Goal: Communication & Community: Answer question/provide support

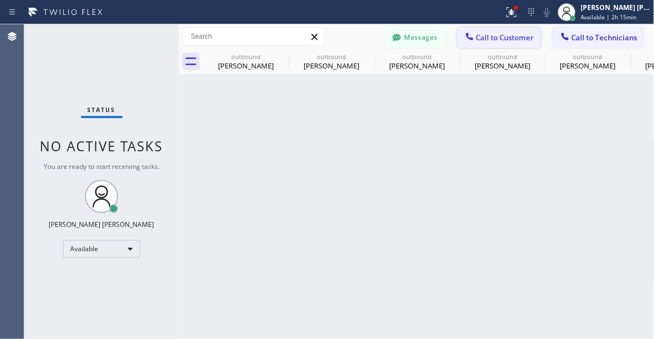
scroll to position [166, 0]
click at [500, 38] on span "Call to Customer" at bounding box center [506, 38] width 58 height 10
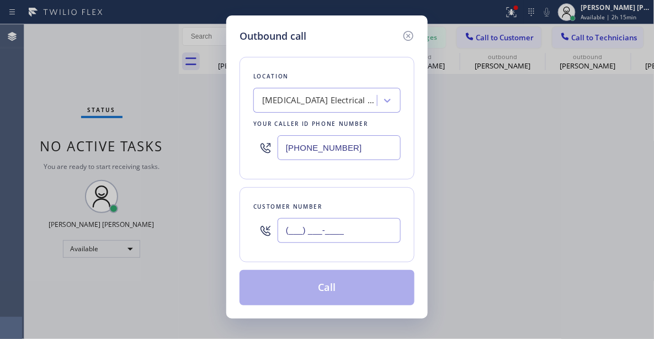
click at [346, 224] on input "(___) ___-____" at bounding box center [339, 230] width 123 height 25
paste input "805) 705-1681"
type input "[PHONE_NUMBER]"
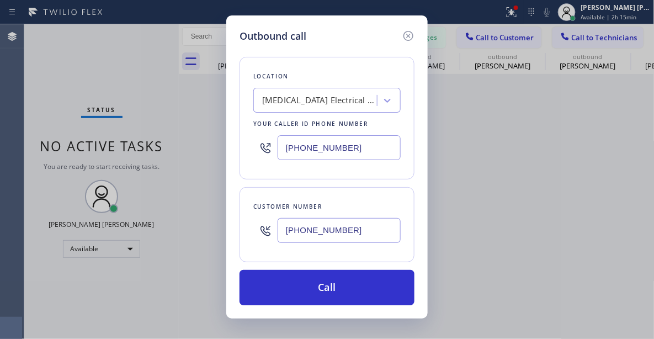
drag, startPoint x: 68, startPoint y: 63, endPoint x: 274, endPoint y: 117, distance: 212.3
click at [68, 63] on div "Outbound call Location [MEDICAL_DATA] Electrical Brea Your caller id phone numb…" at bounding box center [327, 169] width 654 height 339
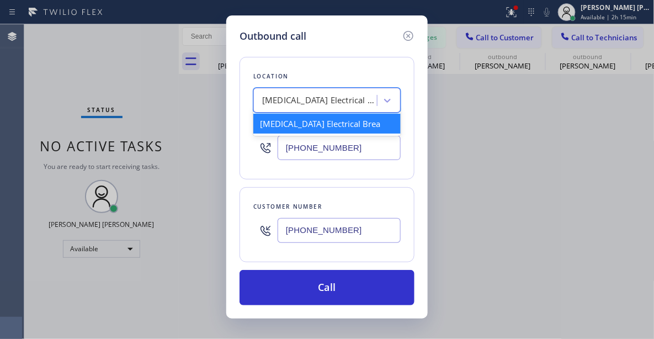
click at [363, 91] on div "[MEDICAL_DATA] Electrical Brea" at bounding box center [317, 100] width 120 height 19
paste input "Red Electricians Montecito"
type input "Red Electricians Montecito"
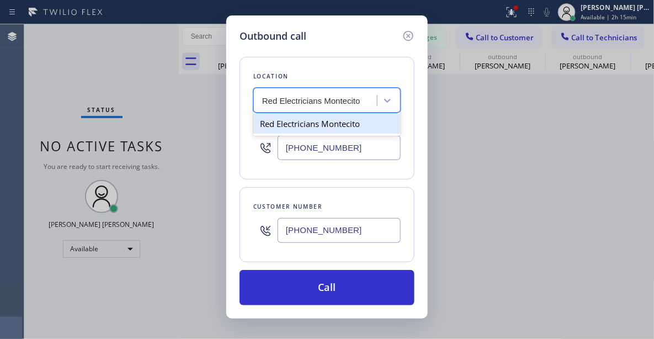
scroll to position [0, 0]
click at [332, 128] on div "Red Electricians Montecito" at bounding box center [326, 124] width 147 height 20
type input "[PHONE_NUMBER]"
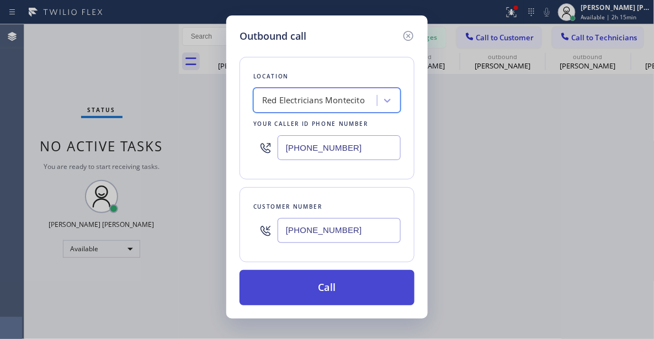
click at [320, 288] on button "Call" at bounding box center [327, 287] width 175 height 35
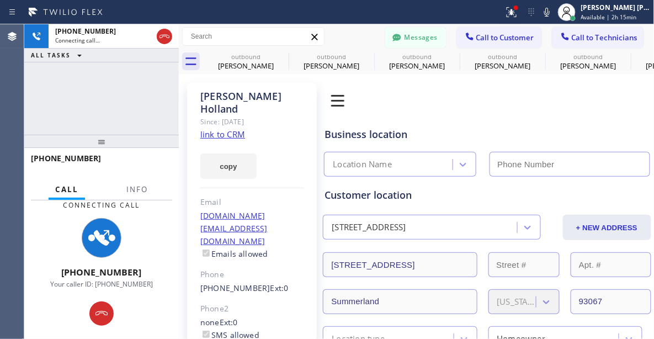
type input "[PHONE_NUMBER]"
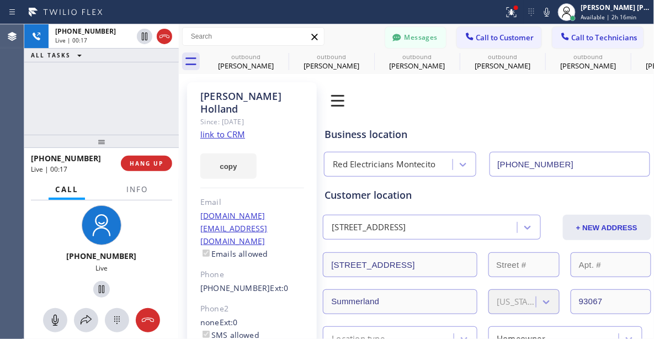
click at [50, 86] on div "[PHONE_NUMBER] Live | 00:17 ALL TASKS ALL TASKS ACTIVE TASKS TASKS IN WRAP UP" at bounding box center [101, 79] width 155 height 110
click at [62, 90] on div "[PHONE_NUMBER] Live | 00:20 ALL TASKS ALL TASKS ACTIVE TASKS TASKS IN WRAP UP" at bounding box center [101, 79] width 155 height 110
click at [112, 109] on div "[PHONE_NUMBER] Live | 00:23 ALL TASKS ALL TASKS ACTIVE TASKS TASKS IN WRAP UP" at bounding box center [101, 79] width 155 height 110
click at [67, 90] on div "[PHONE_NUMBER] Live | 00:27 ALL TASKS ALL TASKS ACTIVE TASKS TASKS IN WRAP UP" at bounding box center [101, 79] width 155 height 110
click at [71, 240] on div "[PHONE_NUMBER] Live" at bounding box center [101, 253] width 85 height 96
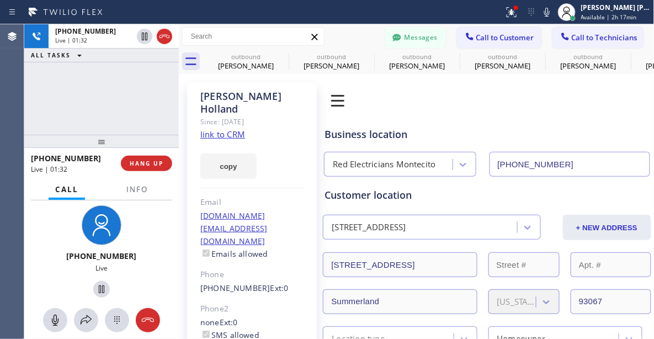
click at [80, 112] on div "[PHONE_NUMBER] Live | 01:32 ALL TASKS ALL TASKS ACTIVE TASKS TASKS IN WRAP UP" at bounding box center [101, 79] width 155 height 110
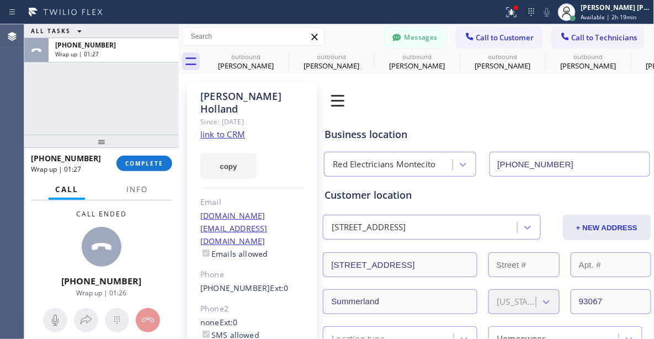
click at [29, 239] on div "Call ended [PHONE_NUMBER] Wrap up | 01:26" at bounding box center [101, 252] width 155 height 105
click at [152, 160] on span "COMPLETE" at bounding box center [144, 164] width 38 height 8
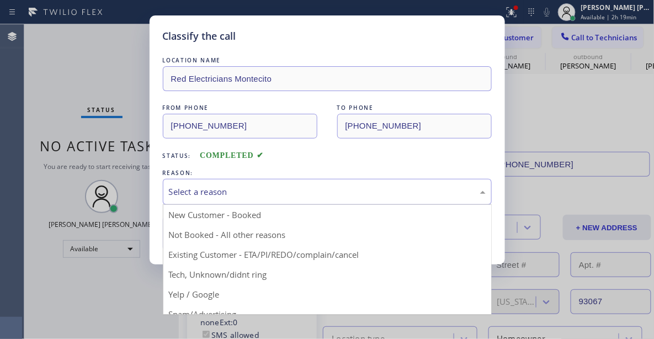
click at [197, 190] on div "Select a reason" at bounding box center [327, 192] width 317 height 13
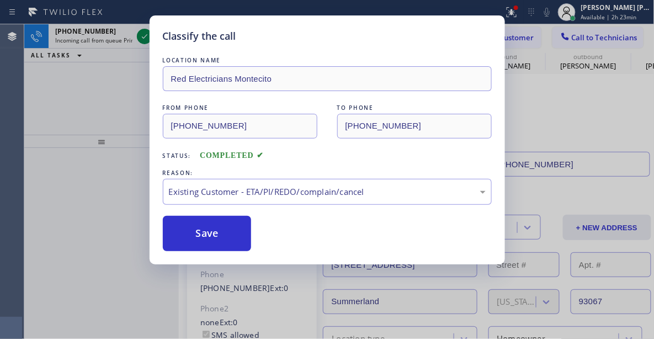
click at [115, 249] on div "Classify the call LOCATION NAME Red Electricians Montecito FROM PHONE [PHONE_NU…" at bounding box center [327, 169] width 654 height 339
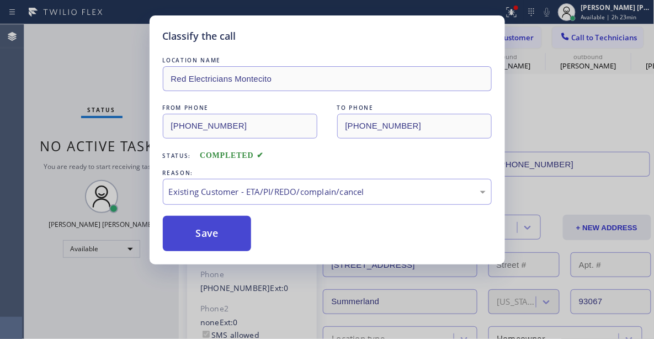
click at [213, 235] on button "Save" at bounding box center [207, 233] width 89 height 35
click at [218, 229] on button "Save" at bounding box center [207, 233] width 89 height 35
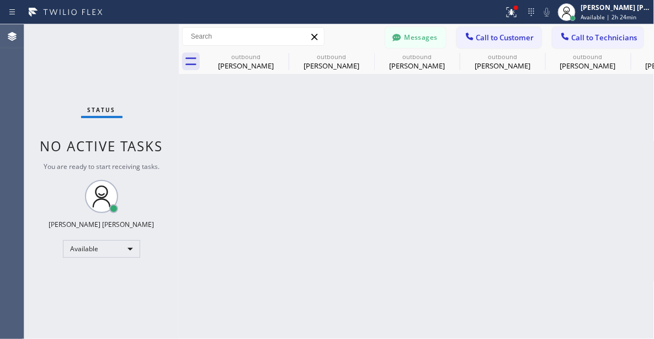
drag, startPoint x: 187, startPoint y: 327, endPoint x: 341, endPoint y: 287, distance: 159.4
click at [187, 327] on div "Back to Dashboard Change Sender ID Customers Technicians [PHONE_NUMBER] SEARCH …" at bounding box center [417, 181] width 476 height 315
click at [524, 36] on span "Call to Customer" at bounding box center [506, 38] width 58 height 10
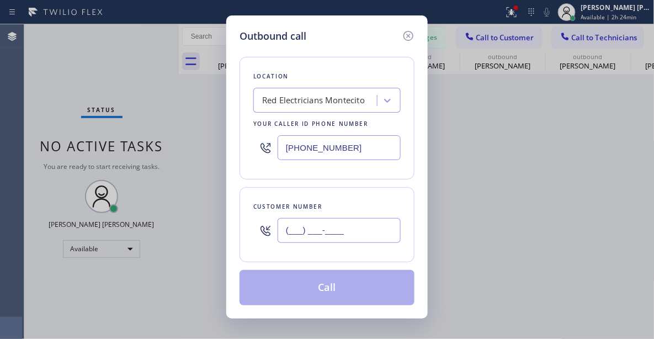
click at [314, 221] on input "(___) ___-____" at bounding box center [339, 230] width 123 height 25
paste input "424) 646-1870"
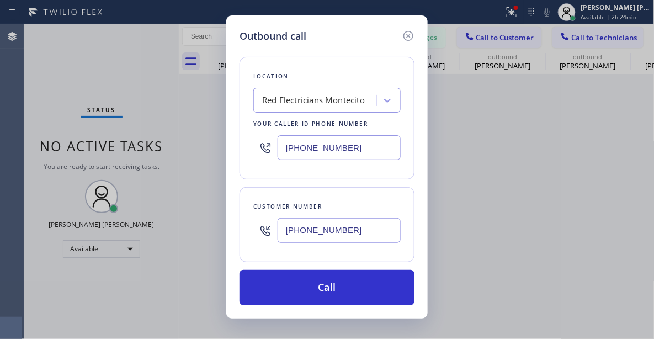
type input "[PHONE_NUMBER]"
drag, startPoint x: 12, startPoint y: 295, endPoint x: 170, endPoint y: 239, distance: 167.7
click at [12, 295] on div "Outbound call Location Red Electricians Montecito Your caller id phone number […" at bounding box center [327, 169] width 654 height 339
click at [319, 102] on div "Red Electricians Montecito" at bounding box center [313, 100] width 103 height 13
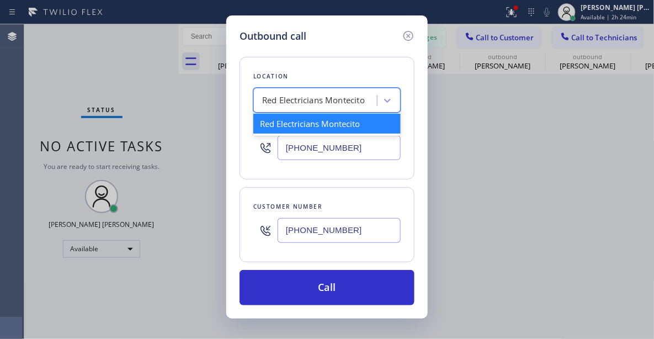
paste input "[MEDICAL_DATA] Electrical [GEOGRAPHIC_DATA]"
type input "[MEDICAL_DATA] Electrical [GEOGRAPHIC_DATA]"
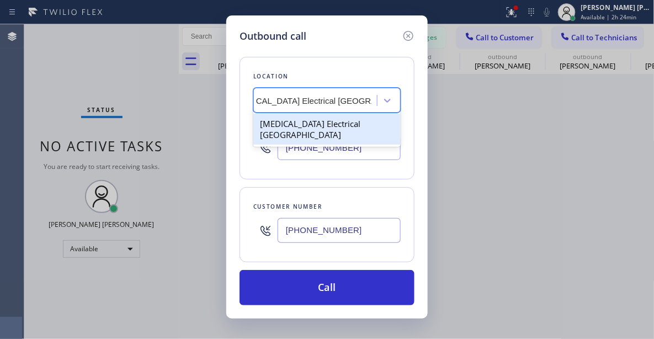
click at [300, 124] on div "[MEDICAL_DATA] Electrical [GEOGRAPHIC_DATA]" at bounding box center [326, 129] width 147 height 31
type input "[PHONE_NUMBER]"
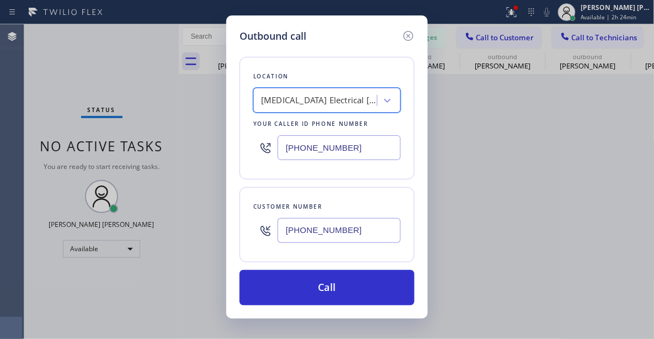
scroll to position [0, 1]
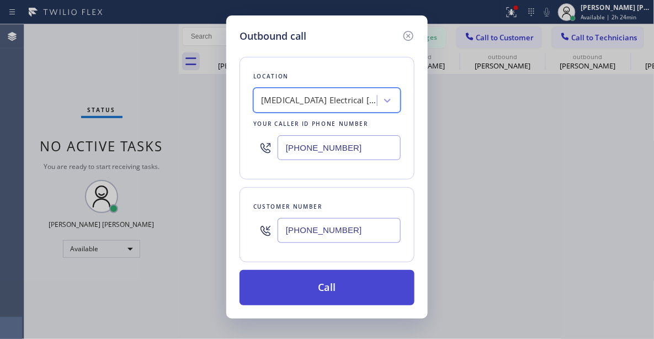
click at [335, 286] on button "Call" at bounding box center [327, 287] width 175 height 35
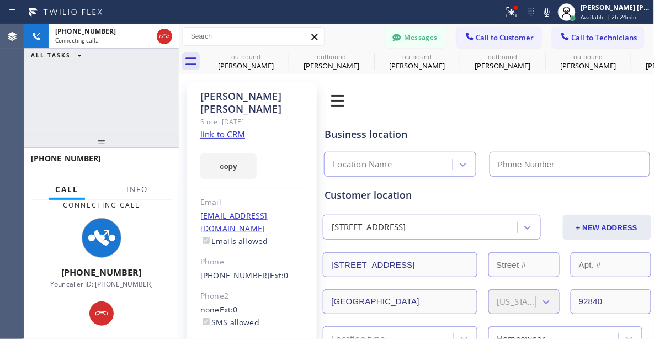
type input "[PHONE_NUMBER]"
click at [68, 104] on div "[PHONE_NUMBER] Connecting call… ALL TASKS ALL TASKS ACTIVE TASKS TASKS IN WRAP …" at bounding box center [101, 79] width 155 height 110
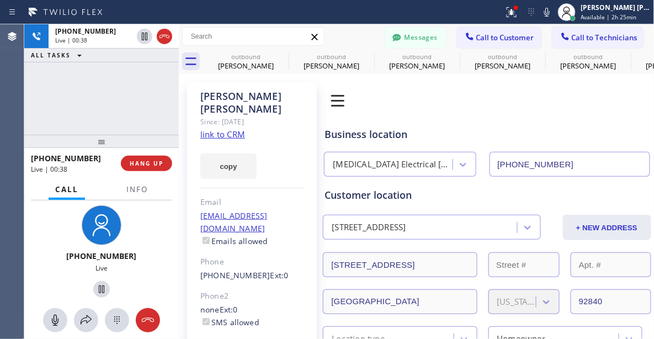
drag, startPoint x: 32, startPoint y: 234, endPoint x: 63, endPoint y: 215, distance: 36.4
click at [32, 234] on div "[PHONE_NUMBER] Live" at bounding box center [101, 252] width 155 height 105
click at [66, 99] on div "[PHONE_NUMBER] Live | 00:40 ALL TASKS ALL TASKS ACTIVE TASKS TASKS IN WRAP UP" at bounding box center [101, 79] width 155 height 110
click at [66, 104] on div "[PHONE_NUMBER] Live | 00:43 ALL TASKS ALL TASKS ACTIVE TASKS TASKS IN WRAP UP" at bounding box center [101, 79] width 155 height 110
click at [513, 124] on div "Business location [MEDICAL_DATA][GEOGRAPHIC_DATA] [PHONE_NUMBER]" at bounding box center [486, 146] width 329 height 61
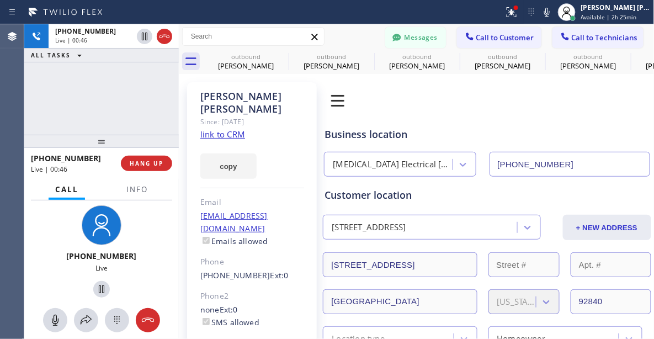
click at [121, 102] on div "[PHONE_NUMBER] Live | 00:46 ALL TASKS ALL TASKS ACTIVE TASKS TASKS IN WRAP UP" at bounding box center [101, 79] width 155 height 110
click at [554, 125] on div "Business location [MEDICAL_DATA][GEOGRAPHIC_DATA] [PHONE_NUMBER]" at bounding box center [486, 146] width 329 height 61
click at [140, 167] on button "HANG UP" at bounding box center [146, 163] width 51 height 15
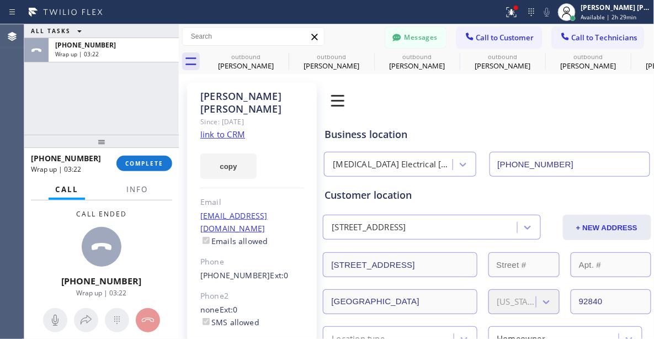
click at [39, 224] on div "Call ended [PHONE_NUMBER] Wrap up | 03:22" at bounding box center [101, 252] width 155 height 105
click at [130, 171] on div "[PHONE_NUMBER] Wrap up | 03:23 COMPLETE" at bounding box center [101, 163] width 141 height 29
click at [148, 166] on span "COMPLETE" at bounding box center [144, 164] width 38 height 8
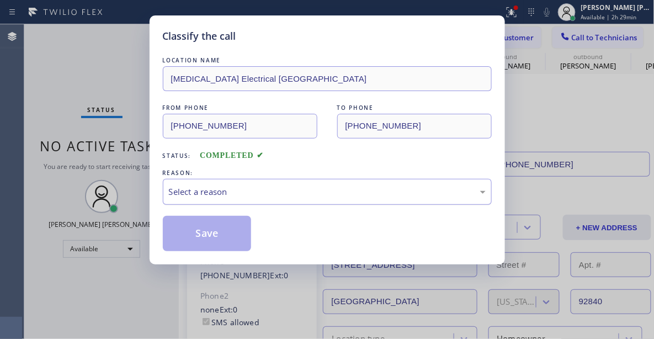
click at [223, 195] on div "Select a reason" at bounding box center [327, 192] width 317 height 13
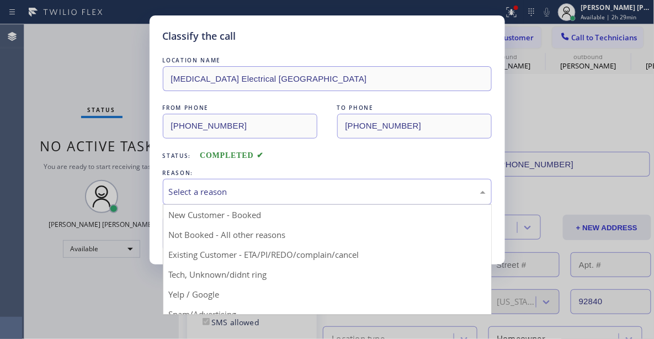
click at [226, 250] on button "Save" at bounding box center [207, 233] width 89 height 35
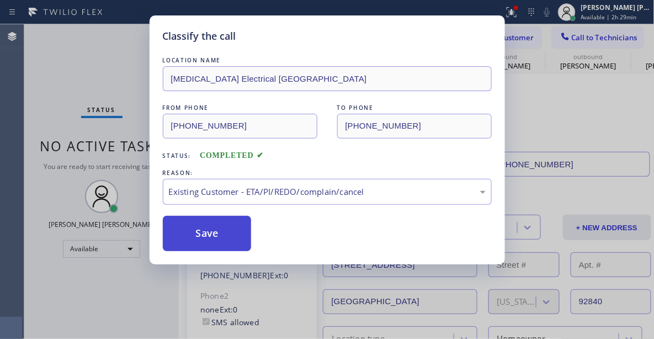
click at [223, 240] on button "Save" at bounding box center [207, 233] width 89 height 35
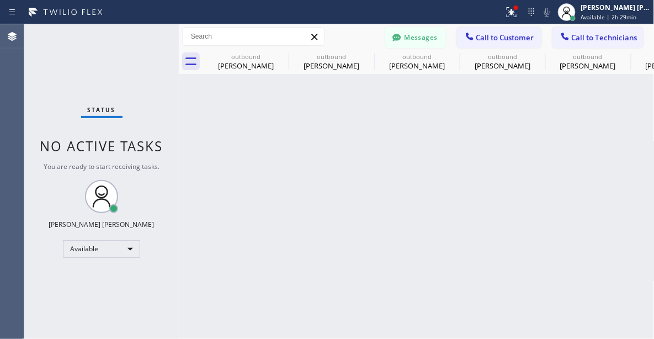
click at [44, 56] on div "Status No active tasks You are ready to start receiving tasks. [PERSON_NAME] [P…" at bounding box center [101, 181] width 155 height 315
click at [544, 153] on div "Back to Dashboard Change Sender ID Customers Technicians [PHONE_NUMBER] SEARCH …" at bounding box center [417, 181] width 476 height 315
click at [262, 39] on input "text" at bounding box center [253, 37] width 141 height 18
click at [503, 35] on span "Call to Customer" at bounding box center [506, 38] width 58 height 10
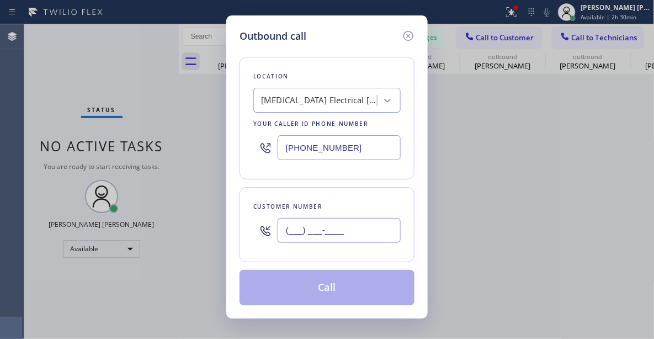
click at [337, 239] on input "(___) ___-____" at bounding box center [339, 230] width 123 height 25
paste input "424) 646-1870"
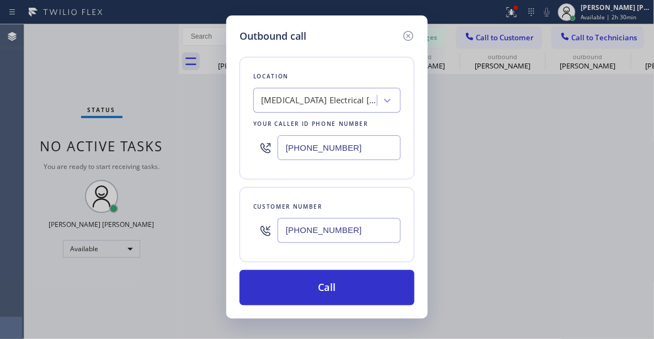
type input "[PHONE_NUMBER]"
click at [267, 255] on div "Customer number [PHONE_NUMBER]" at bounding box center [327, 224] width 175 height 75
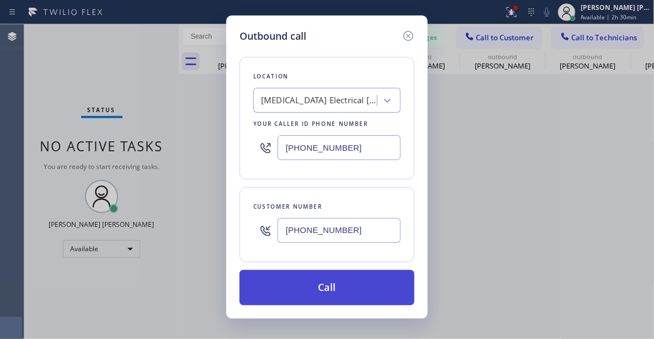
click at [324, 288] on button "Call" at bounding box center [327, 287] width 175 height 35
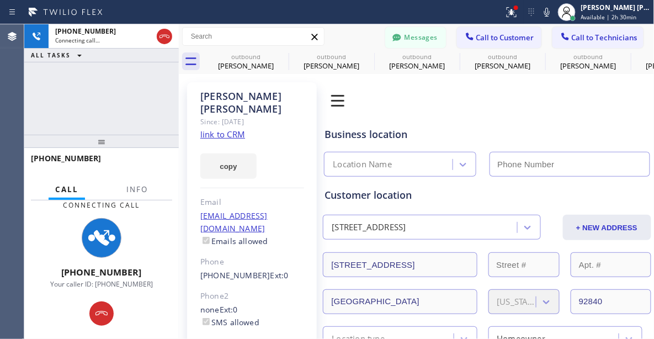
type input "[PHONE_NUMBER]"
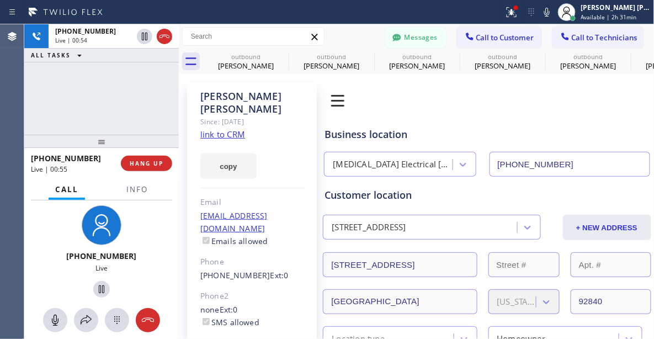
drag, startPoint x: 70, startPoint y: 94, endPoint x: 78, endPoint y: 94, distance: 7.7
click at [72, 94] on div "[PHONE_NUMBER] Live | 00:54 ALL TASKS ALL TASKS ACTIVE TASKS TASKS IN WRAP UP" at bounding box center [101, 79] width 155 height 110
click at [144, 166] on span "HANG UP" at bounding box center [147, 164] width 34 height 8
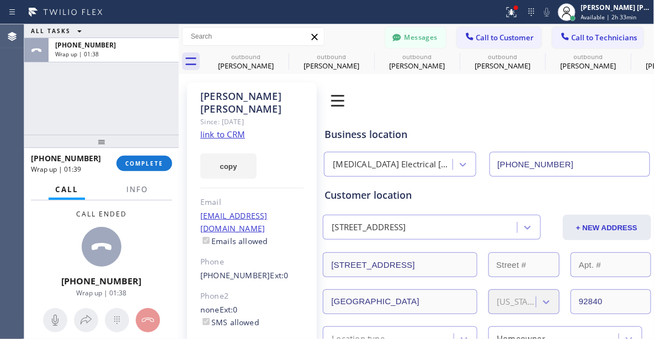
drag, startPoint x: 52, startPoint y: 229, endPoint x: 58, endPoint y: 219, distance: 11.6
click at [52, 229] on div "Call ended [PHONE_NUMBER] Wrap up | 01:38" at bounding box center [101, 252] width 155 height 105
drag, startPoint x: 60, startPoint y: 226, endPoint x: 71, endPoint y: 202, distance: 27.0
click at [60, 226] on div "Call ended [PHONE_NUMBER] Wrap up | 09:36" at bounding box center [101, 252] width 155 height 105
click at [137, 160] on span "COMPLETE" at bounding box center [144, 164] width 38 height 8
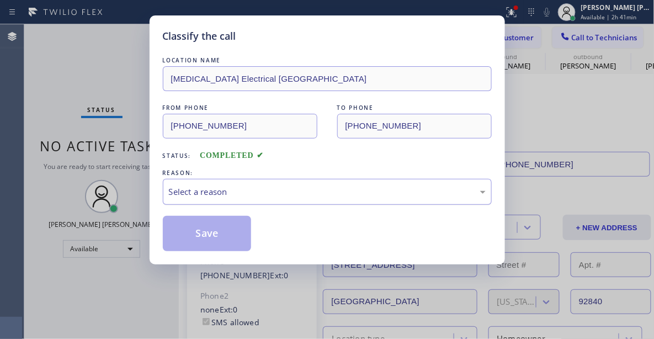
click at [219, 195] on div "Select a reason" at bounding box center [327, 192] width 317 height 13
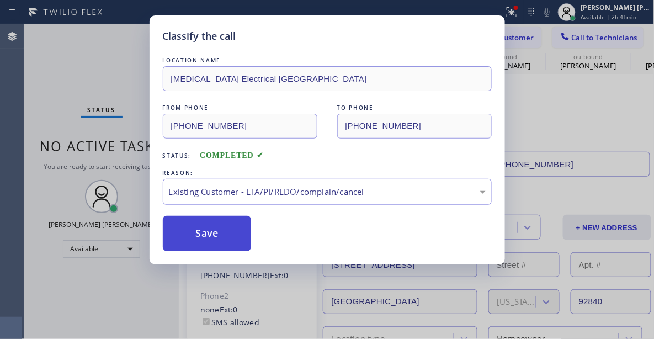
click at [209, 227] on button "Save" at bounding box center [207, 233] width 89 height 35
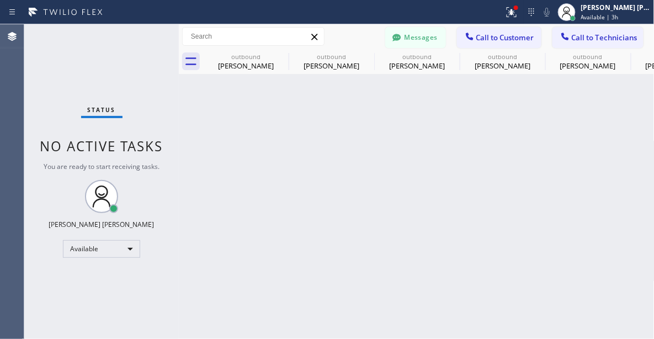
click at [417, 291] on div "Back to Dashboard Change Sender ID Customers Technicians [PHONE_NUMBER] SEARCH …" at bounding box center [417, 181] width 476 height 315
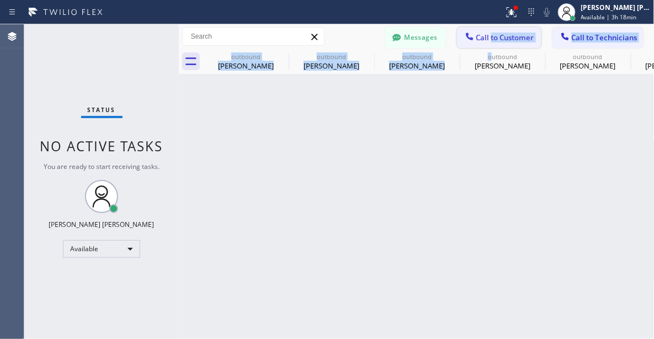
click at [493, 48] on div "Messages Call to Customer Call to Technicians Outbound call Location [MEDICAL_D…" at bounding box center [417, 49] width 476 height 50
click at [512, 33] on span "Call to Customer" at bounding box center [506, 38] width 58 height 10
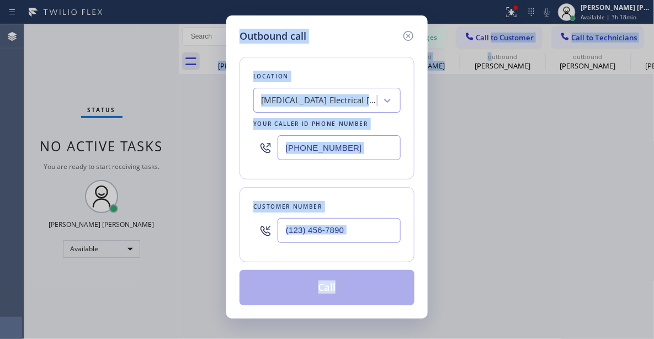
click at [473, 267] on div "Outbound call Location [MEDICAL_DATA] Electrical [GEOGRAPHIC_DATA] Your caller …" at bounding box center [327, 169] width 654 height 339
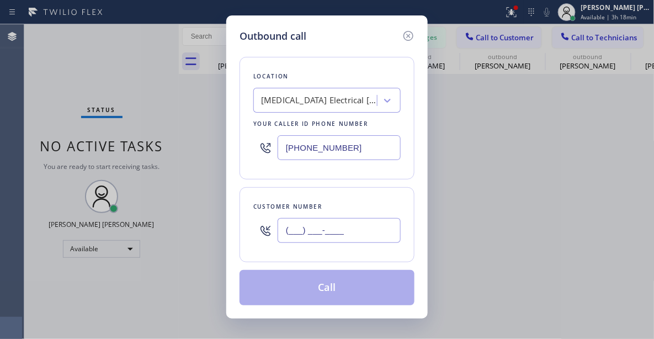
click at [346, 229] on input "(___) ___-____" at bounding box center [339, 230] width 123 height 25
paste input "714) 209-6797"
type input "[PHONE_NUMBER]"
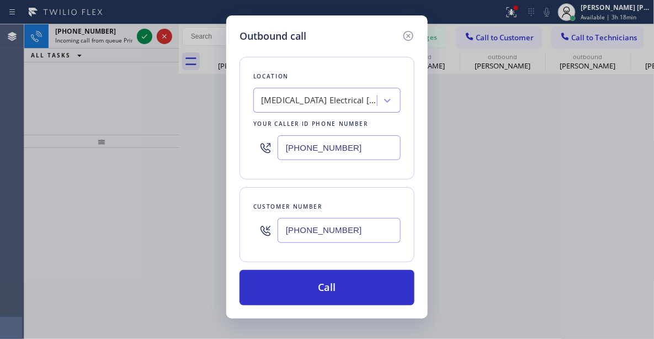
drag, startPoint x: 75, startPoint y: 117, endPoint x: 180, endPoint y: 182, distance: 123.2
click at [75, 118] on div "Outbound call Location [MEDICAL_DATA] Electrical [GEOGRAPHIC_DATA] Your caller …" at bounding box center [327, 169] width 654 height 339
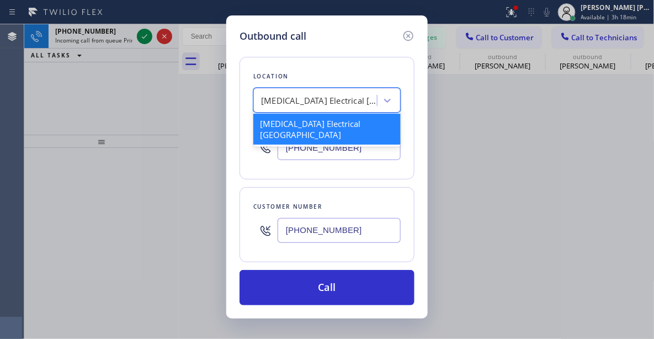
click at [319, 93] on div "[MEDICAL_DATA] Electrical [GEOGRAPHIC_DATA]" at bounding box center [317, 100] width 120 height 19
paste input "Local Trusted Electricians [GEOGRAPHIC_DATA]"
type input "Local Trusted Electricians [GEOGRAPHIC_DATA]"
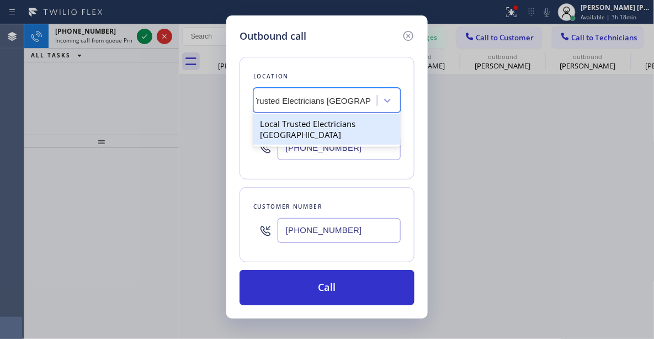
click at [307, 127] on div "Local Trusted Electricians [GEOGRAPHIC_DATA]" at bounding box center [326, 129] width 147 height 31
type input "[PHONE_NUMBER]"
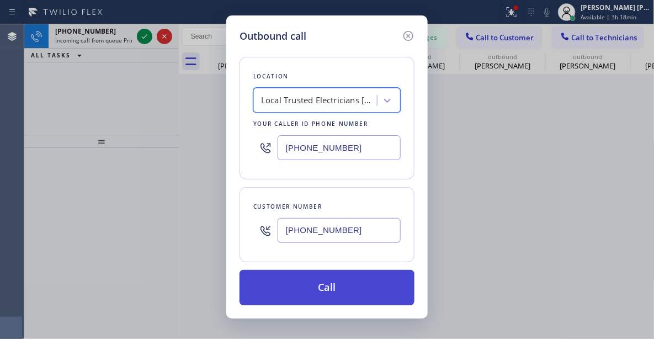
click at [326, 289] on button "Call" at bounding box center [327, 287] width 175 height 35
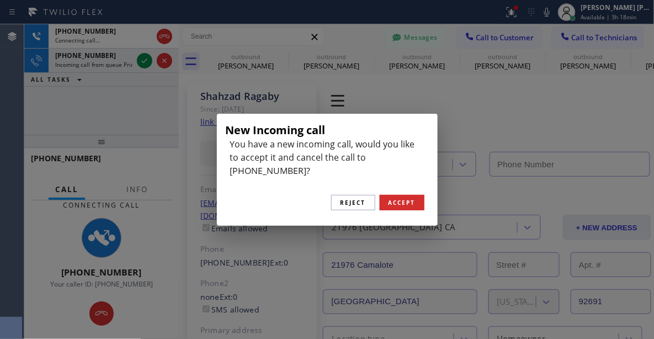
type input "[PHONE_NUMBER]"
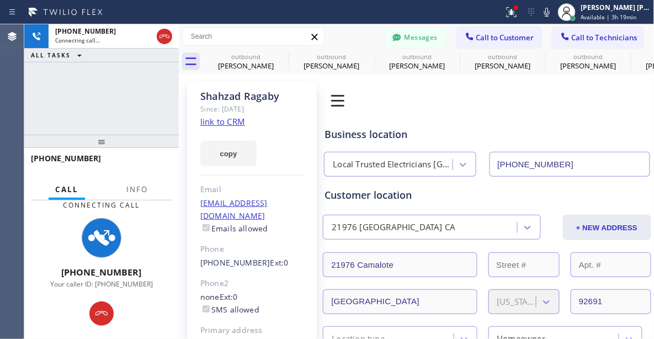
click at [115, 107] on div "[PHONE_NUMBER] Connecting call… ALL TASKS ALL TASKS ACTIVE TASKS TASKS IN WRAP …" at bounding box center [101, 79] width 155 height 110
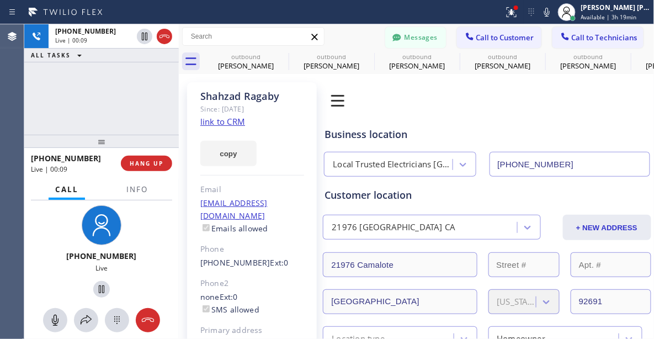
click at [56, 90] on div "[PHONE_NUMBER] Live | 00:09 ALL TASKS ALL TASKS ACTIVE TASKS TASKS IN WRAP UP" at bounding box center [101, 79] width 155 height 110
click at [101, 81] on div "[PHONE_NUMBER] Live | 00:46 ALL TASKS ALL TASKS ACTIVE TASKS TASKS IN WRAP UP" at bounding box center [101, 79] width 155 height 110
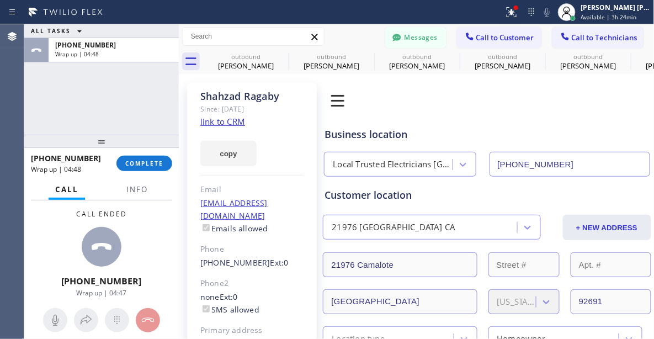
click at [35, 242] on div "Call ended [PHONE_NUMBER] Wrap up | 04:47" at bounding box center [101, 252] width 155 height 105
click at [145, 162] on span "COMPLETE" at bounding box center [144, 164] width 38 height 8
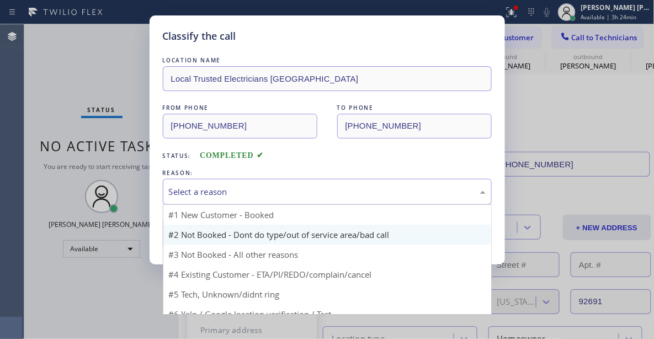
drag, startPoint x: 193, startPoint y: 194, endPoint x: 220, endPoint y: 234, distance: 47.8
click at [194, 193] on div "Select a reason" at bounding box center [327, 192] width 317 height 13
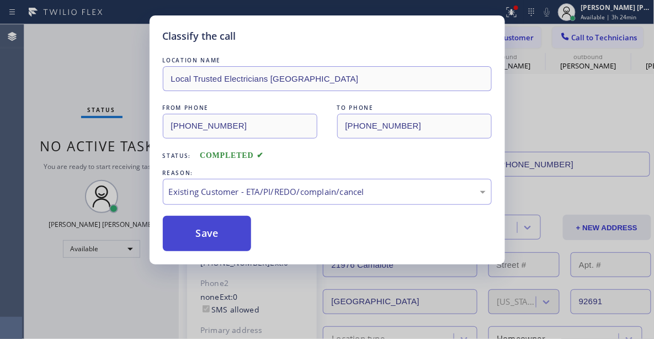
click at [239, 236] on button "Save" at bounding box center [207, 233] width 89 height 35
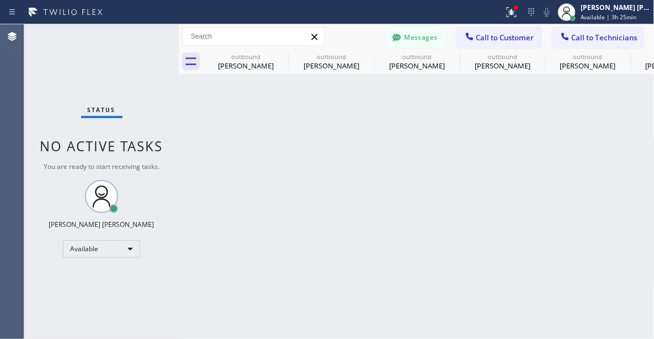
drag, startPoint x: 525, startPoint y: 37, endPoint x: 422, endPoint y: 106, distance: 123.7
click at [522, 39] on span "Call to Customer" at bounding box center [506, 38] width 58 height 10
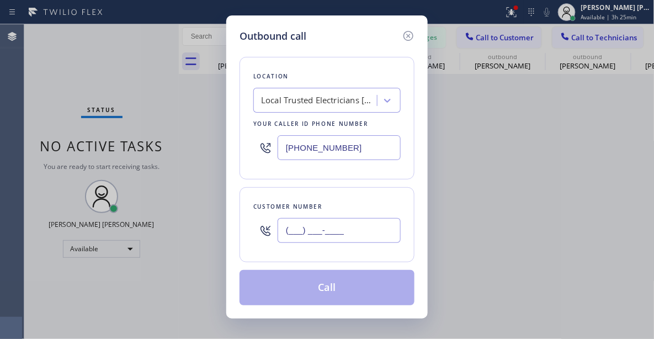
click at [329, 225] on input "(___) ___-____" at bounding box center [339, 230] width 123 height 25
paste input "702) 324-1316"
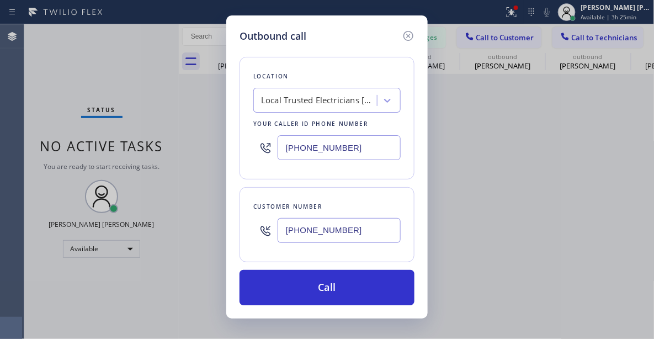
type input "[PHONE_NUMBER]"
drag, startPoint x: 92, startPoint y: 71, endPoint x: 127, endPoint y: 81, distance: 36.3
click at [92, 71] on div "Outbound call Location Local Trusted Electricians [GEOGRAPHIC_DATA] Your caller…" at bounding box center [327, 169] width 654 height 339
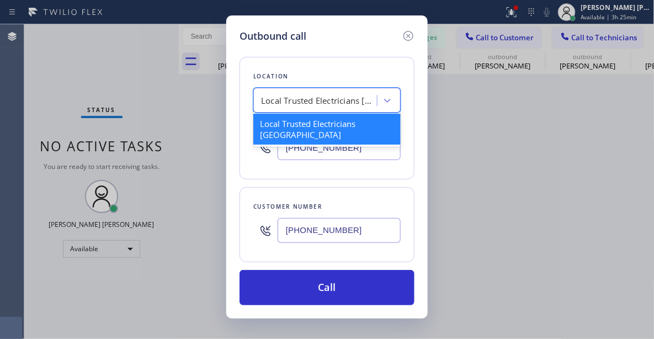
click at [287, 100] on div "Local Trusted Electricians [GEOGRAPHIC_DATA]" at bounding box center [319, 100] width 116 height 13
paste input "[PHONE_NUMBER]"
type input "[PHONE_NUMBER]"
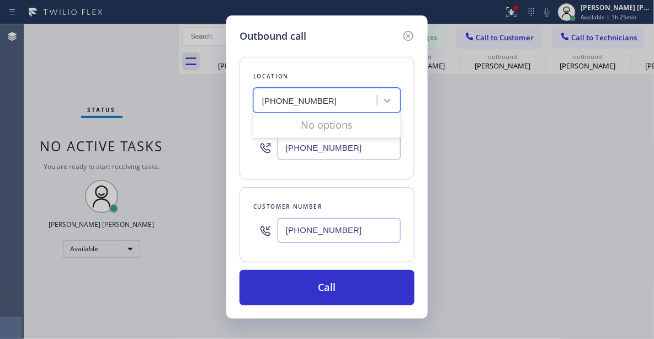
click at [309, 99] on input "[PHONE_NUMBER]" at bounding box center [301, 100] width 78 height 9
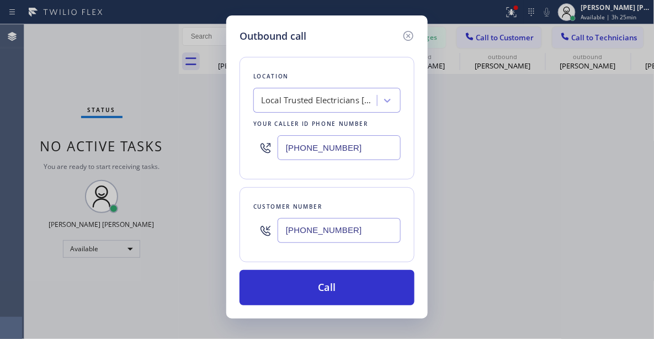
click at [55, 108] on div "Outbound call Location Local Trusted Electricians [GEOGRAPHIC_DATA] Your caller…" at bounding box center [327, 169] width 654 height 339
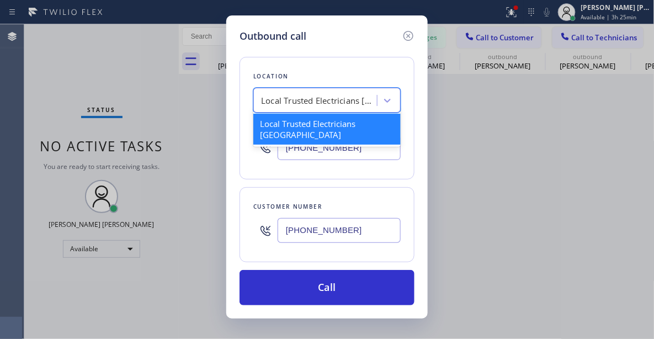
click at [269, 98] on div "Local Trusted Electricians [GEOGRAPHIC_DATA]" at bounding box center [319, 100] width 116 height 13
paste input "Blue Moon Electrical [GEOGRAPHIC_DATA]"
type input "Blue Moon Electrical [GEOGRAPHIC_DATA]"
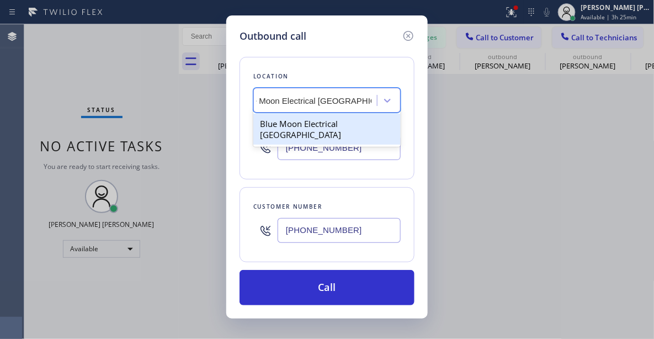
click at [300, 121] on div "Blue Moon Electrical [GEOGRAPHIC_DATA]" at bounding box center [326, 129] width 147 height 31
type input "[PHONE_NUMBER]"
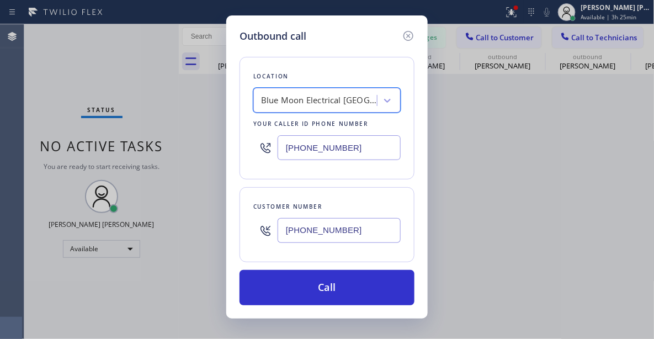
scroll to position [0, 1]
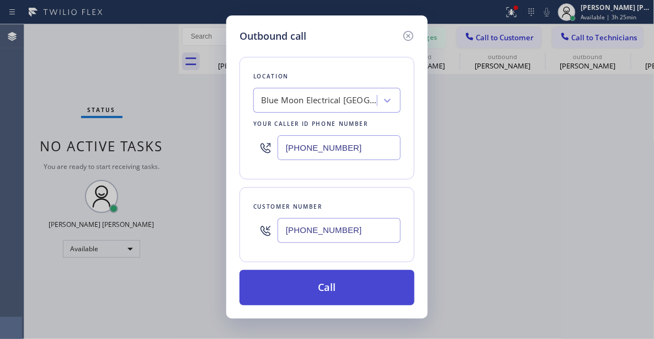
click at [320, 286] on button "Call" at bounding box center [327, 287] width 175 height 35
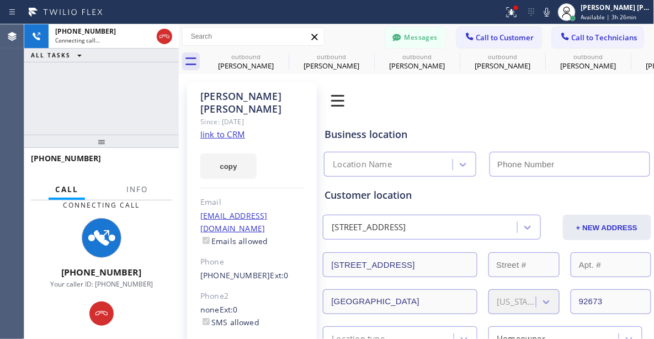
type input "[PHONE_NUMBER]"
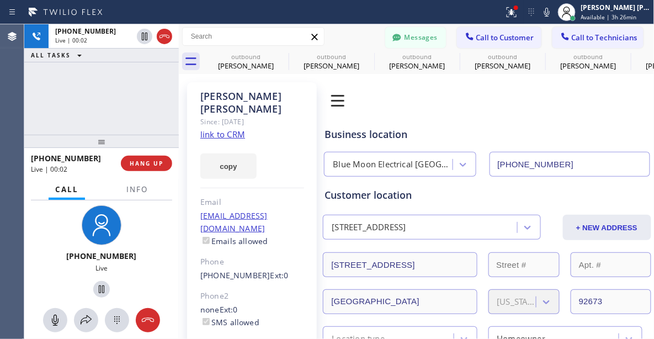
click at [35, 273] on div "[PHONE_NUMBER] Live" at bounding box center [101, 252] width 155 height 105
click at [64, 93] on div "[PHONE_NUMBER] Live | 00:40 ALL TASKS ALL TASKS ACTIVE TASKS TASKS IN WRAP UP" at bounding box center [101, 79] width 155 height 110
click at [88, 87] on div "[PHONE_NUMBER] Live | 00:45 ALL TASKS ALL TASKS ACTIVE TASKS TASKS IN WRAP UP" at bounding box center [101, 79] width 155 height 110
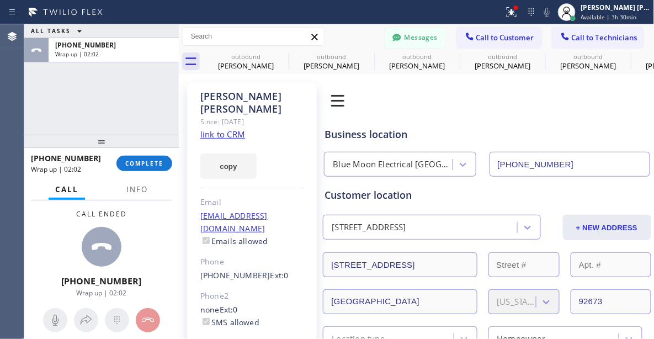
click at [72, 226] on div "Call ended [PHONE_NUMBER] Wrap up | 02:02" at bounding box center [102, 253] width 84 height 88
click at [151, 164] on span "COMPLETE" at bounding box center [144, 164] width 38 height 8
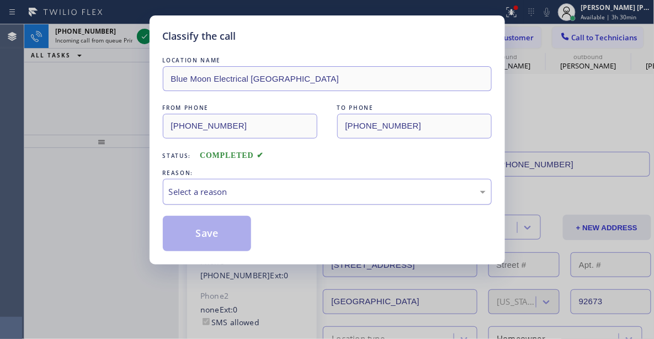
click at [210, 197] on div "Select a reason" at bounding box center [327, 192] width 317 height 13
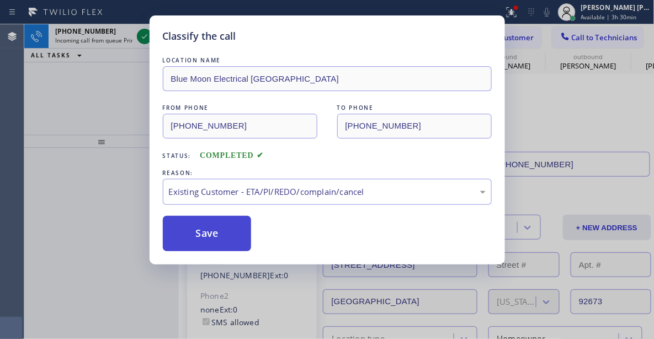
click at [227, 233] on button "Save" at bounding box center [207, 233] width 89 height 35
click at [184, 236] on div "Back to Dashboard Change Sender ID Customers Technicians [PHONE_NUMBER] SEARCH …" at bounding box center [417, 181] width 476 height 315
click at [54, 192] on div at bounding box center [101, 244] width 155 height 192
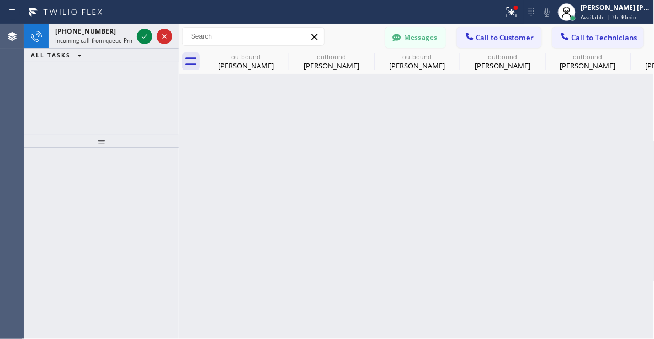
click at [211, 242] on div "Back to Dashboard Change Sender ID Customers Technicians [PHONE_NUMBER] SEARCH …" at bounding box center [417, 181] width 476 height 315
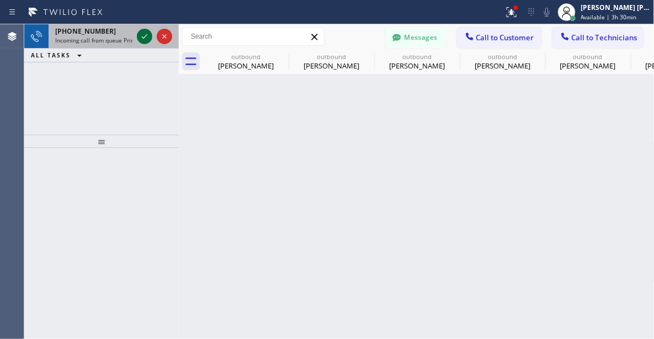
click at [147, 36] on icon at bounding box center [144, 36] width 13 height 13
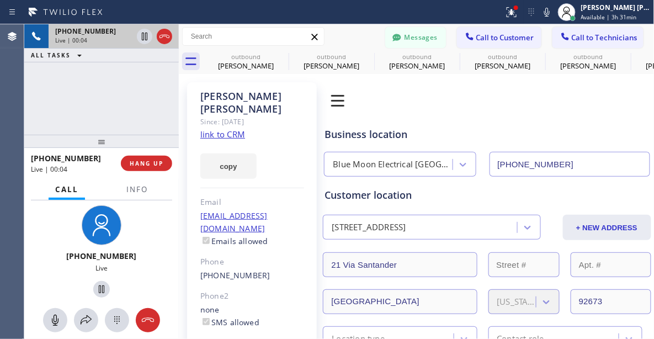
click at [220, 129] on link "link to CRM" at bounding box center [222, 134] width 45 height 11
drag, startPoint x: 35, startPoint y: 94, endPoint x: 163, endPoint y: 70, distance: 130.5
click at [35, 94] on div "[PHONE_NUMBER] Live | 00:10 ALL TASKS ALL TASKS ACTIVE TASKS TASKS IN WRAP UP" at bounding box center [101, 79] width 155 height 110
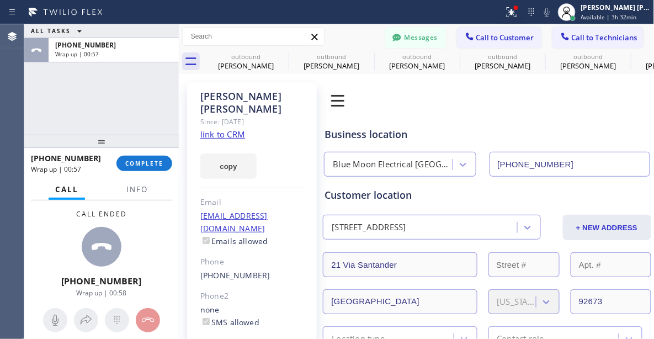
click at [48, 242] on div "Call ended [PHONE_NUMBER] Wrap up | 00:58" at bounding box center [101, 252] width 155 height 105
drag, startPoint x: 75, startPoint y: 120, endPoint x: 64, endPoint y: 3, distance: 118.1
click at [75, 120] on div "ALL TASKS ALL TASKS ACTIVE TASKS TASKS IN WRAP UP [PHONE_NUMBER] Wrap up | 01:34" at bounding box center [101, 79] width 155 height 110
click at [158, 165] on span "COMPLETE" at bounding box center [144, 164] width 38 height 8
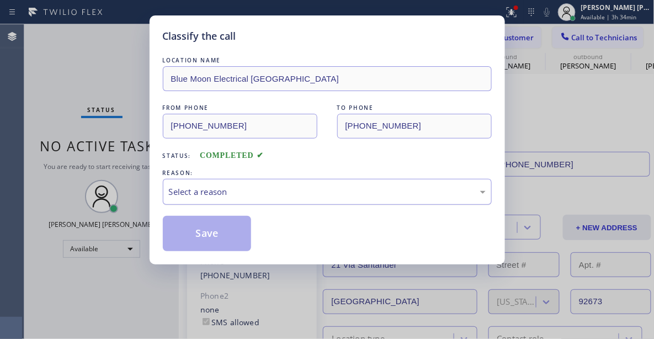
click at [264, 194] on div "Select a reason" at bounding box center [327, 192] width 317 height 13
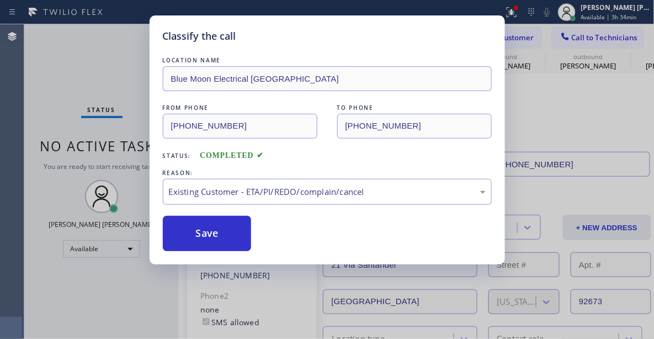
drag, startPoint x: 223, startPoint y: 240, endPoint x: 124, endPoint y: 250, distance: 99.9
click at [224, 239] on button "Save" at bounding box center [207, 233] width 89 height 35
click at [124, 250] on div "Classify the call LOCATION NAME Blue Moon Electrical [GEOGRAPHIC_DATA] FROM PHO…" at bounding box center [327, 169] width 654 height 339
click at [121, 249] on div "Classify the call LOCATION NAME Blue Moon Electrical [GEOGRAPHIC_DATA] FROM PHO…" at bounding box center [339, 181] width 630 height 315
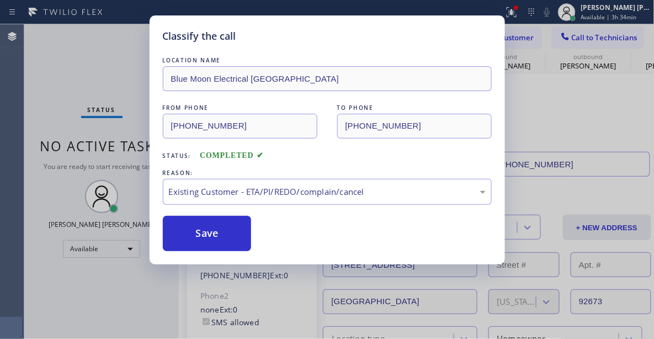
click at [209, 223] on div "Back to Dashboard Change Sender ID Customers Technicians [PHONE_NUMBER] SEARCH …" at bounding box center [417, 181] width 476 height 315
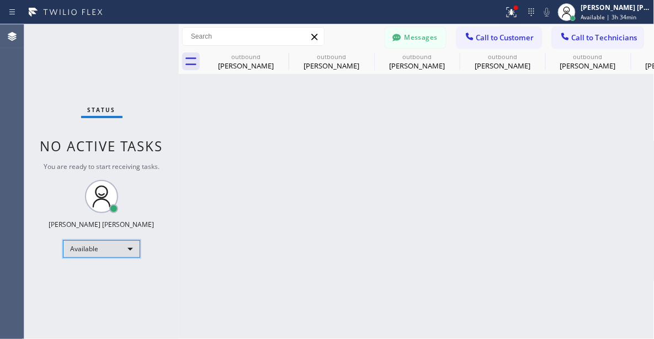
click at [112, 245] on div "Available" at bounding box center [101, 249] width 77 height 18
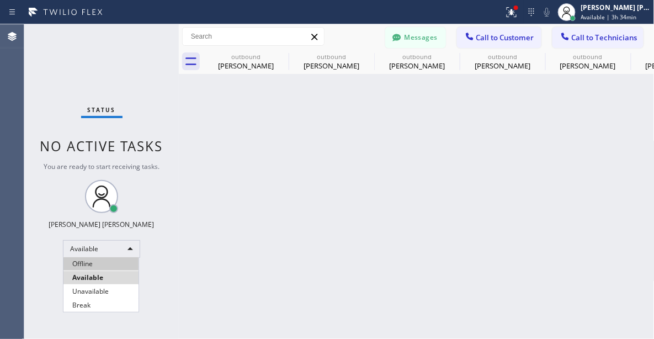
click at [111, 266] on li "Offline" at bounding box center [100, 263] width 75 height 13
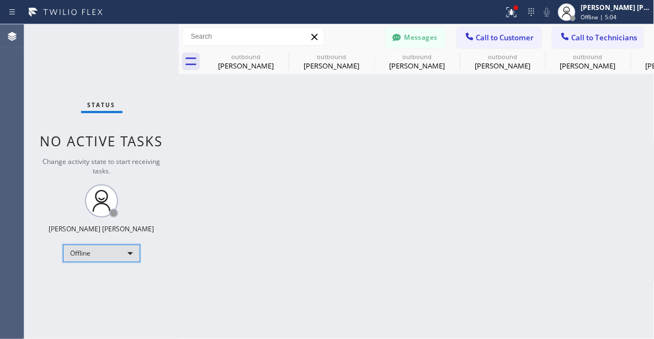
click at [121, 250] on div "Offline" at bounding box center [101, 254] width 77 height 18
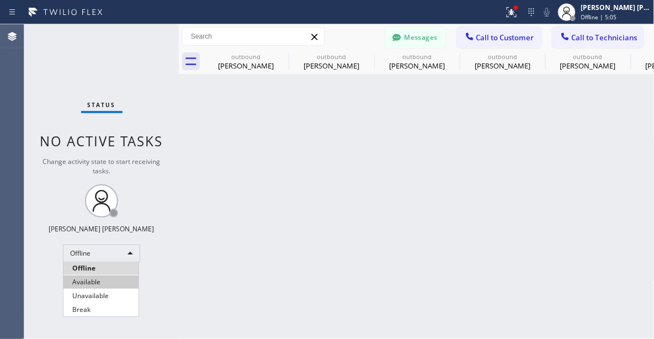
click at [93, 277] on li "Available" at bounding box center [100, 282] width 75 height 13
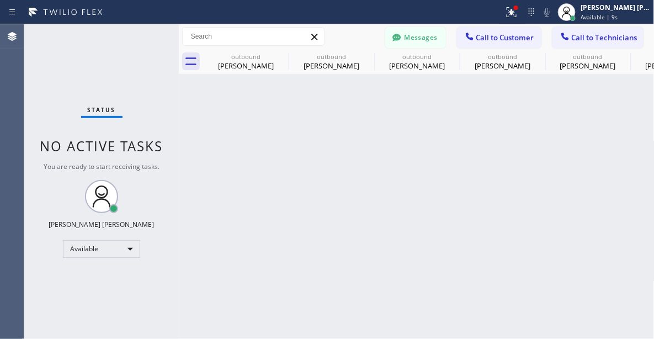
click at [311, 246] on div "Back to Dashboard Change Sender ID Customers Technicians [PHONE_NUMBER] SEARCH …" at bounding box center [417, 181] width 476 height 315
click at [170, 283] on div "Status No active tasks You are ready to start receiving tasks. [PERSON_NAME] [P…" at bounding box center [101, 181] width 155 height 315
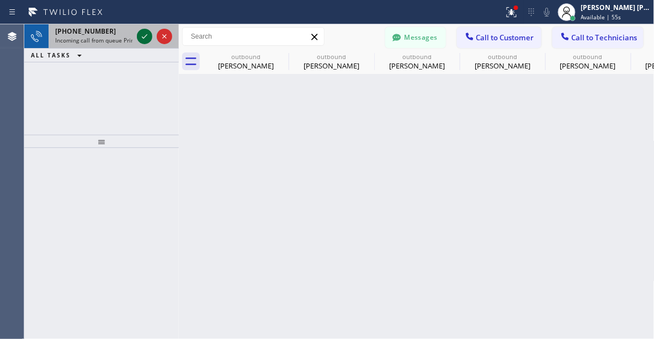
click at [140, 40] on icon at bounding box center [144, 36] width 13 height 13
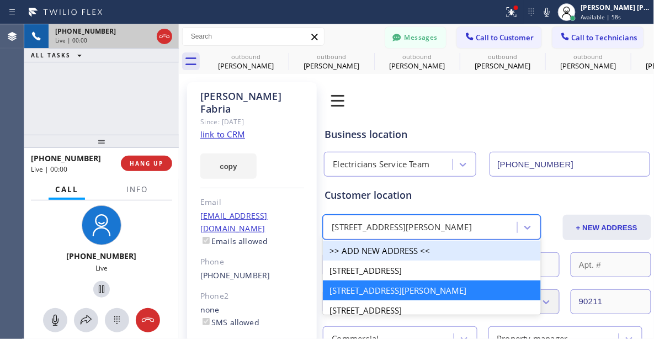
type input "[PHONE_NUMBER]"
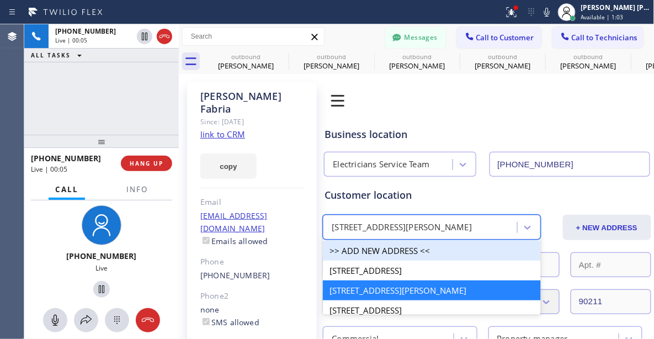
click at [235, 129] on link "link to CRM" at bounding box center [222, 134] width 45 height 11
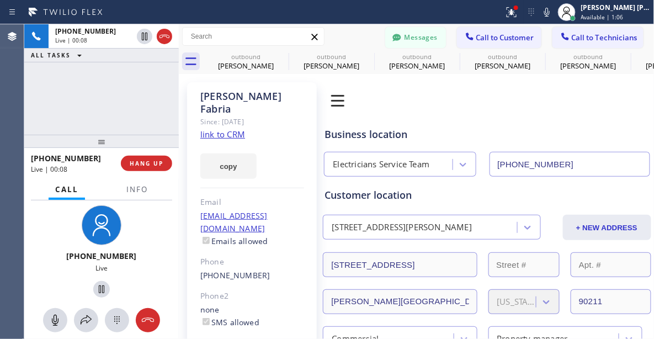
drag, startPoint x: 66, startPoint y: 78, endPoint x: 62, endPoint y: 10, distance: 68.0
click at [66, 78] on div "[PHONE_NUMBER] Live | 00:08 ALL TASKS ALL TASKS ACTIVE TASKS TASKS IN WRAP UP" at bounding box center [101, 79] width 155 height 110
drag, startPoint x: 28, startPoint y: 240, endPoint x: 22, endPoint y: 235, distance: 7.5
click at [28, 240] on div "[PHONE_NUMBER] Live" at bounding box center [101, 253] width 155 height 104
click at [144, 315] on icon at bounding box center [147, 320] width 13 height 13
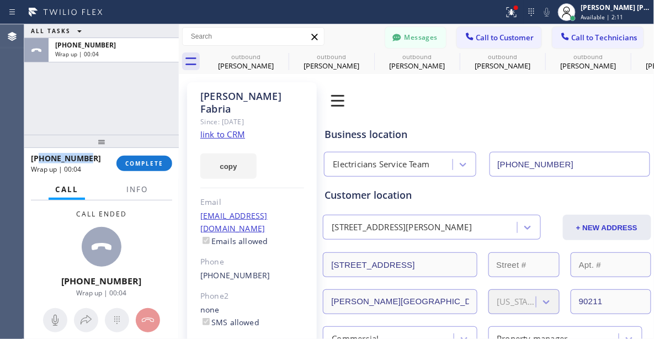
drag, startPoint x: 97, startPoint y: 159, endPoint x: 40, endPoint y: 153, distance: 56.6
click at [40, 153] on div "[PHONE_NUMBER]" at bounding box center [70, 158] width 78 height 10
copy span "3109036820"
click at [150, 161] on span "COMPLETE" at bounding box center [144, 164] width 38 height 8
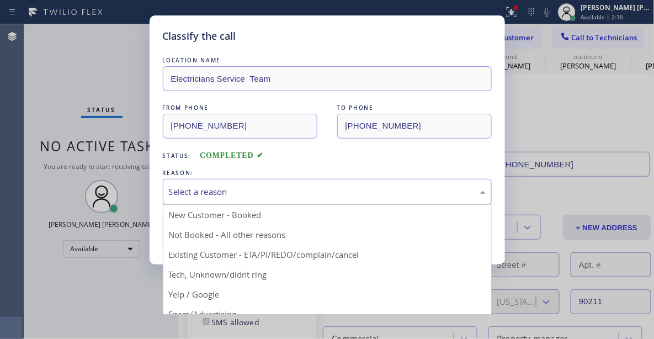
click at [229, 186] on div "Select a reason" at bounding box center [327, 192] width 317 height 13
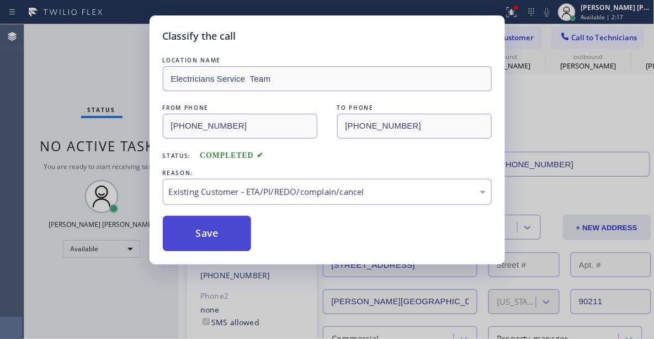
click at [208, 234] on button "Save" at bounding box center [207, 233] width 89 height 35
click at [207, 234] on button "Save" at bounding box center [207, 233] width 89 height 35
type input "[PHONE_NUMBER]"
click at [207, 231] on button "Save" at bounding box center [207, 233] width 89 height 35
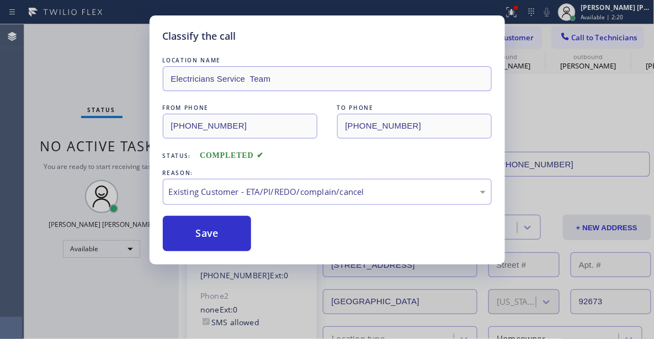
click at [205, 232] on div "Back to Dashboard Change Sender ID Customers Technicians [PHONE_NUMBER] SEARCH …" at bounding box center [417, 181] width 476 height 315
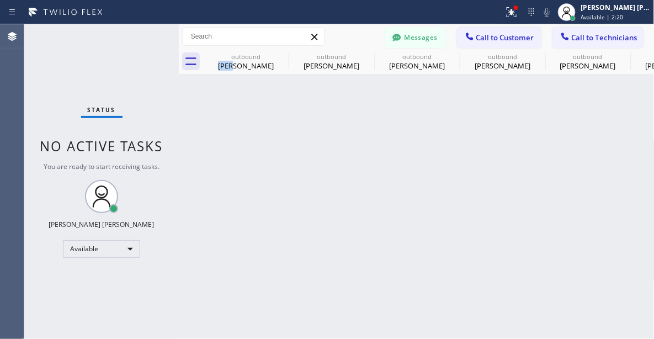
click at [197, 224] on div "Back to Dashboard Change Sender ID Customers Technicians [PHONE_NUMBER] SEARCH …" at bounding box center [417, 181] width 476 height 315
click at [506, 29] on button "Call to Customer" at bounding box center [499, 37] width 84 height 21
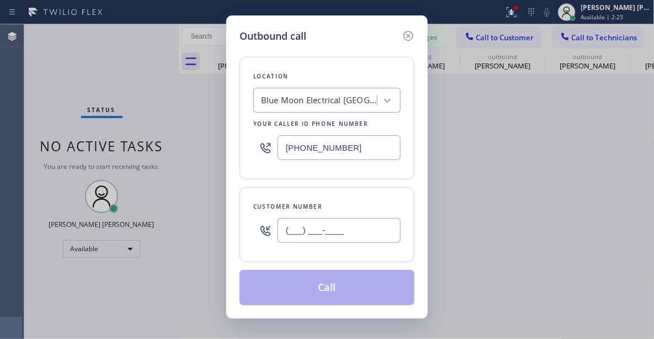
click at [347, 230] on input "(___) ___-____" at bounding box center [339, 230] width 123 height 25
paste input "310) 903-6820"
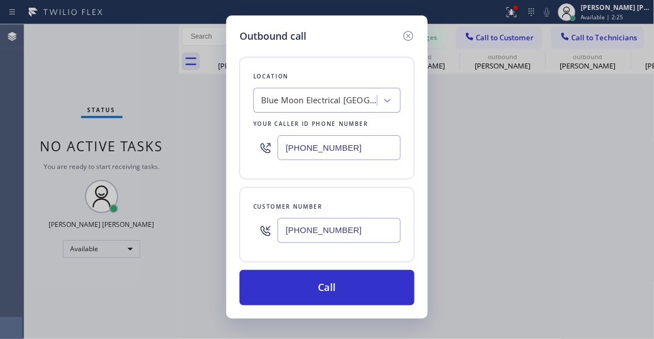
type input "[PHONE_NUMBER]"
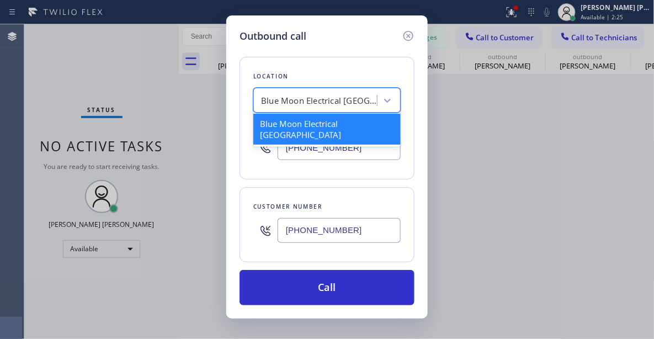
click at [332, 105] on div "Blue Moon Electrical [GEOGRAPHIC_DATA]" at bounding box center [319, 100] width 116 height 13
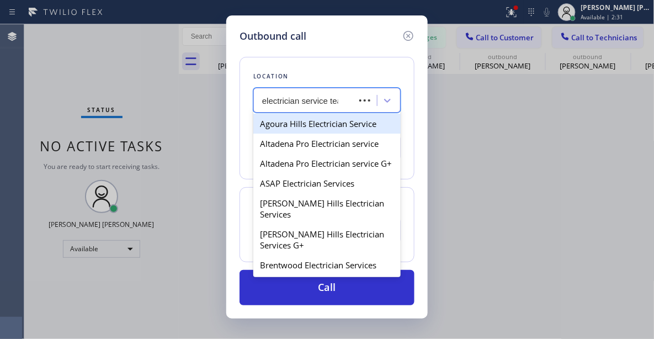
type input "electrician service team"
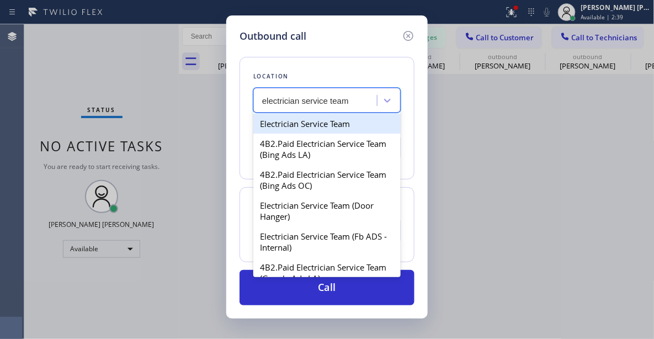
click at [312, 126] on div "Electrician Service Team" at bounding box center [326, 124] width 147 height 20
type input "[PHONE_NUMBER]"
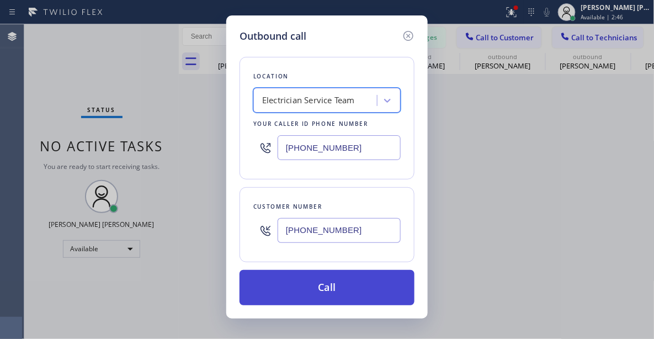
click at [324, 284] on button "Call" at bounding box center [327, 287] width 175 height 35
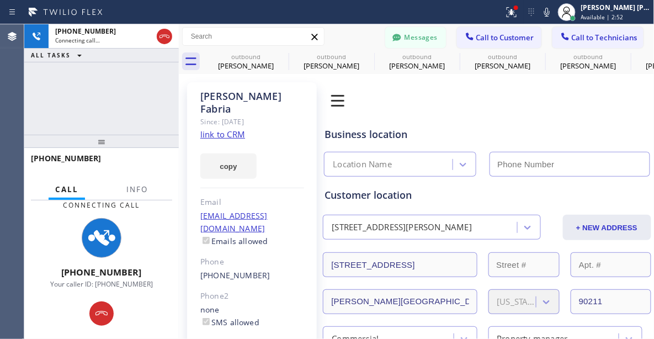
type input "[PHONE_NUMBER]"
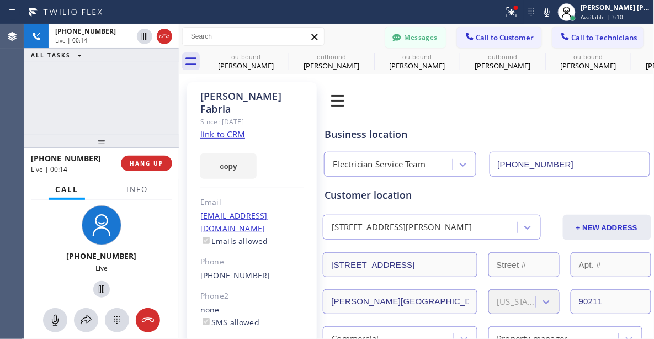
click at [107, 109] on div "[PHONE_NUMBER] Live | 00:14 ALL TASKS ALL TASKS ACTIVE TASKS TASKS IN WRAP UP" at bounding box center [101, 79] width 155 height 110
click at [115, 86] on div "[PHONE_NUMBER] Live | 00:15 ALL TASKS ALL TASKS ACTIVE TASKS TASKS IN WRAP UP" at bounding box center [101, 79] width 155 height 110
click at [92, 78] on div "[PHONE_NUMBER] Live | 00:16 ALL TASKS ALL TASKS ACTIVE TASKS TASKS IN WRAP UP" at bounding box center [101, 79] width 155 height 110
click at [92, 78] on div "[PHONE_NUMBER] Live | 00:18 ALL TASKS ALL TASKS ACTIVE TASKS TASKS IN WRAP UP" at bounding box center [101, 79] width 155 height 110
click at [78, 80] on div "[PHONE_NUMBER] Live | 00:19 ALL TASKS ALL TASKS ACTIVE TASKS TASKS IN WRAP UP" at bounding box center [101, 79] width 155 height 110
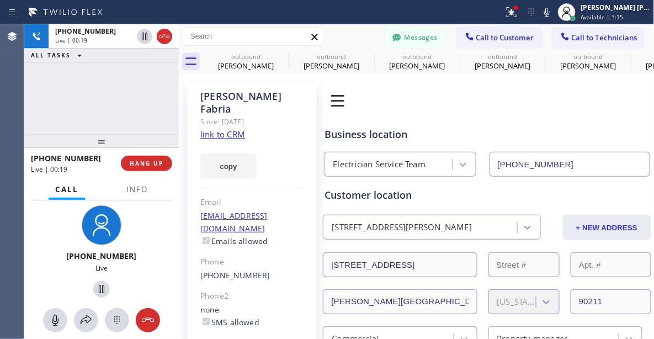
click at [75, 87] on div "[PHONE_NUMBER] Live | 00:19 ALL TASKS ALL TASKS ACTIVE TASKS TASKS IN WRAP UP" at bounding box center [101, 79] width 155 height 110
click at [64, 246] on div "[PHONE_NUMBER] Live" at bounding box center [101, 253] width 85 height 96
click at [138, 269] on div "[PHONE_NUMBER] Live" at bounding box center [102, 253] width 94 height 104
click at [46, 248] on div "[PHONE_NUMBER] Live" at bounding box center [101, 252] width 155 height 105
drag, startPoint x: 61, startPoint y: 233, endPoint x: 51, endPoint y: 256, distance: 25.0
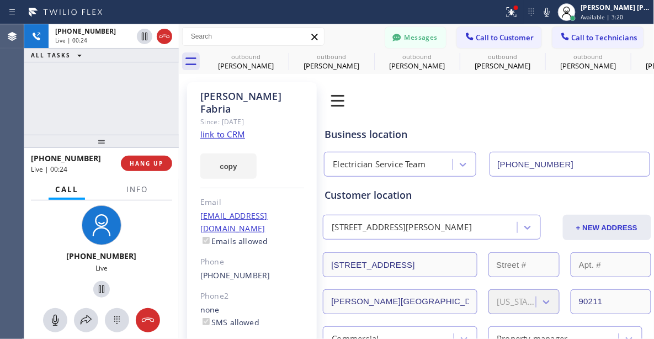
click at [62, 231] on div "[PHONE_NUMBER] Live" at bounding box center [101, 253] width 85 height 96
drag, startPoint x: 52, startPoint y: 320, endPoint x: 61, endPoint y: 262, distance: 58.2
click at [52, 320] on icon at bounding box center [55, 320] width 7 height 11
click at [51, 316] on icon at bounding box center [55, 320] width 13 height 13
click at [144, 160] on span "HANG UP" at bounding box center [147, 164] width 34 height 8
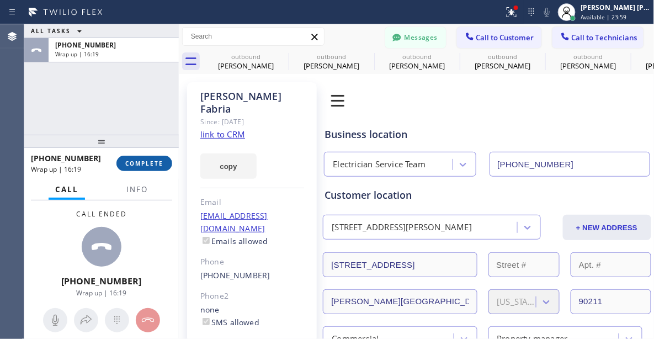
click at [165, 170] on button "COMPLETE" at bounding box center [145, 163] width 56 height 15
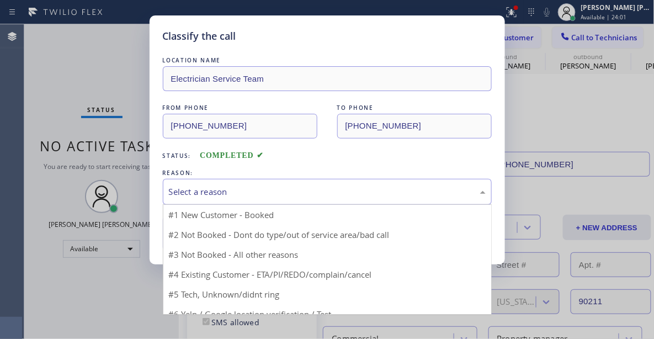
click at [236, 193] on div "Select a reason" at bounding box center [327, 192] width 317 height 13
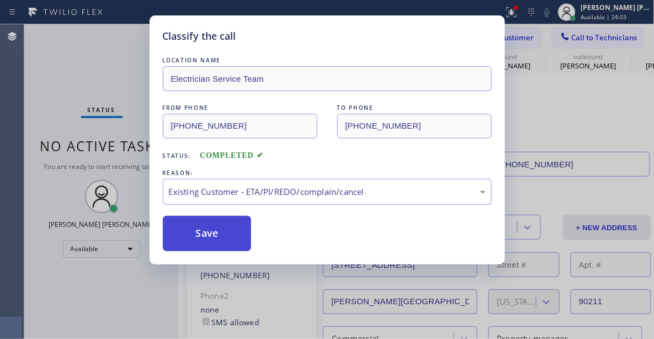
click at [220, 230] on button "Save" at bounding box center [207, 233] width 89 height 35
click at [89, 96] on div "Classify the call LOCATION NAME Electrician Service Team FROM PHONE [PHONE_NUMB…" at bounding box center [327, 169] width 654 height 339
type input "[PHONE_NUMBER]"
click at [180, 239] on div "Classify the call LOCATION NAME Blue Moon Electrical [GEOGRAPHIC_DATA] FROM PHO…" at bounding box center [339, 181] width 630 height 315
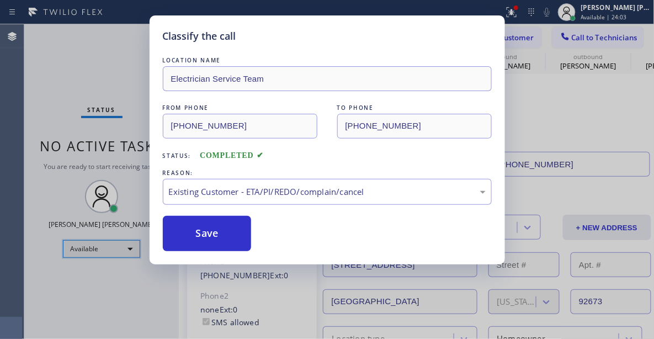
click at [115, 246] on div "Available" at bounding box center [101, 249] width 77 height 18
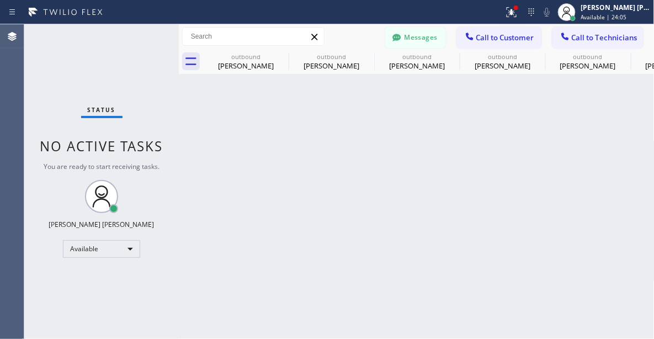
click at [234, 235] on div at bounding box center [327, 169] width 654 height 339
click at [100, 248] on div "Available" at bounding box center [101, 249] width 77 height 18
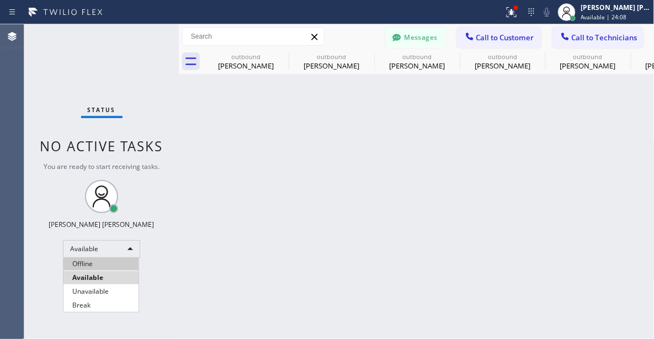
click at [85, 262] on li "Offline" at bounding box center [100, 263] width 75 height 13
